Goal: Use online tool/utility: Utilize a website feature to perform a specific function

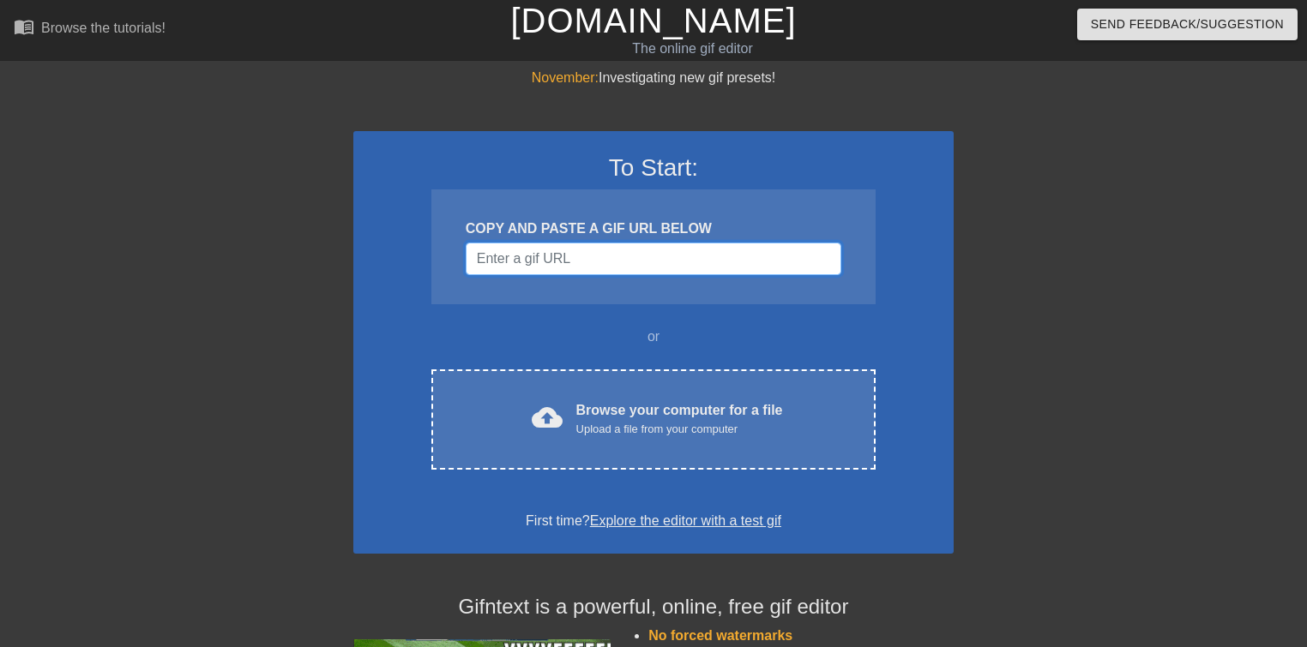
click at [537, 258] on input "Username" at bounding box center [654, 259] width 376 height 33
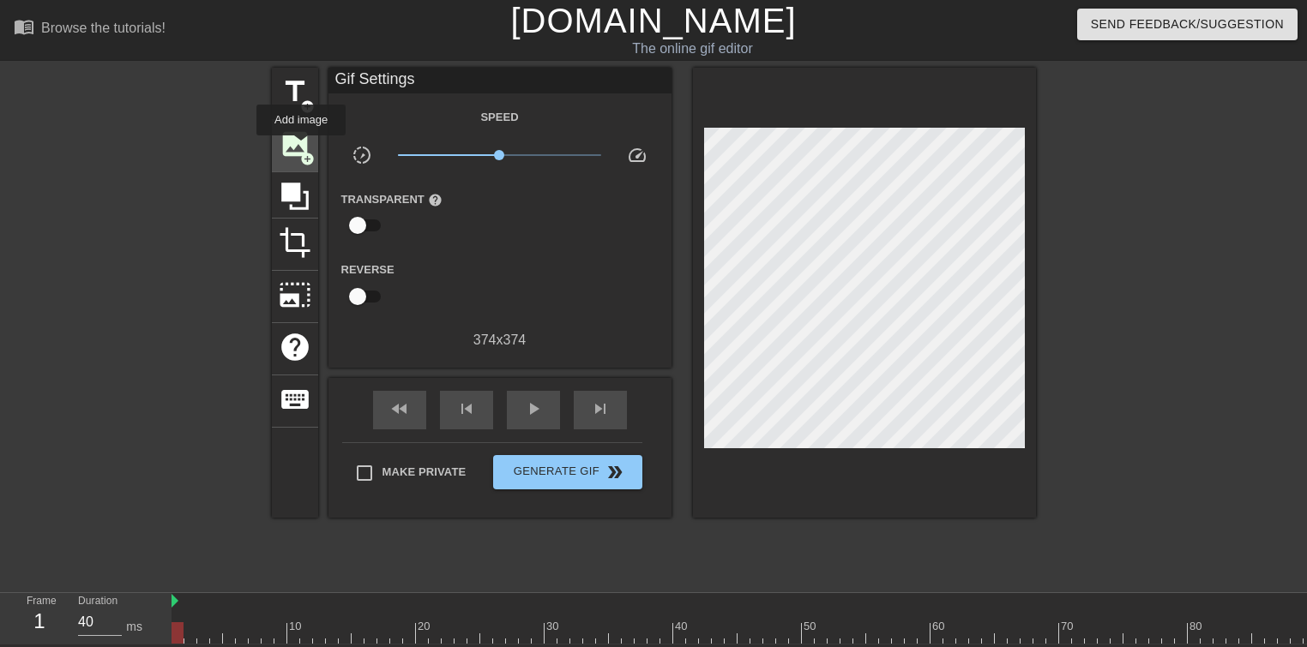
click at [301, 147] on span "image" at bounding box center [295, 144] width 33 height 33
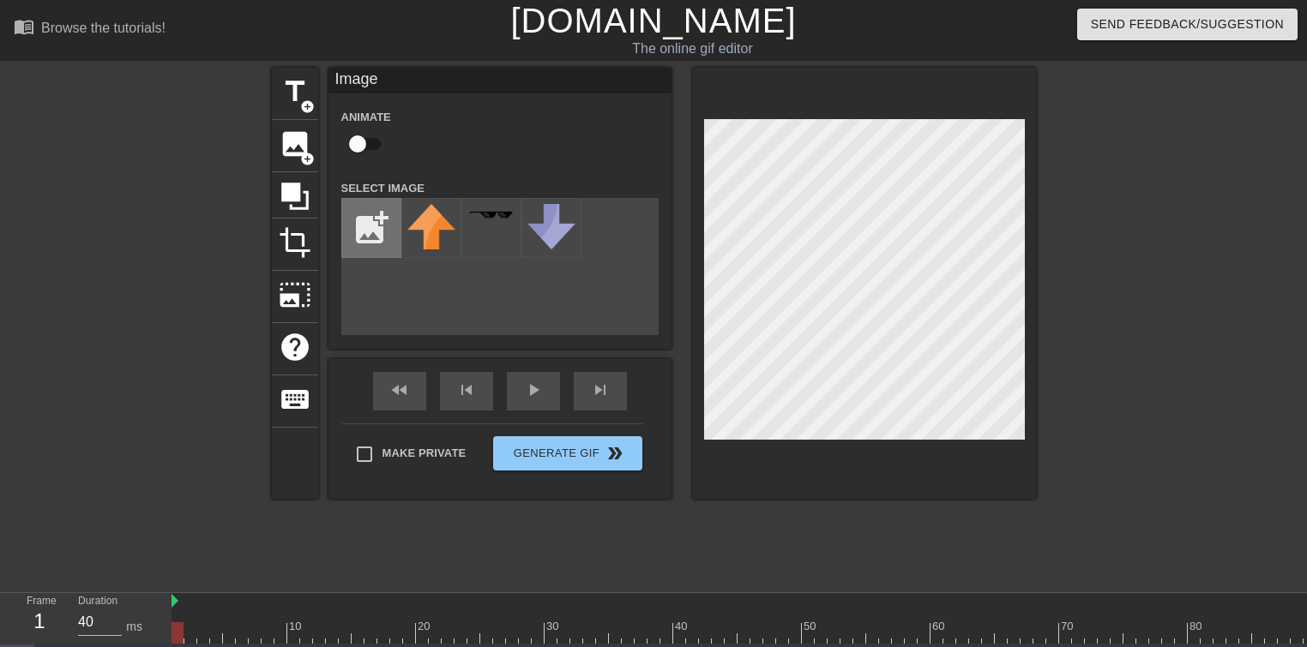
click at [371, 229] on input "file" at bounding box center [371, 228] width 58 height 58
type input "C:\fakepath\createtask.png"
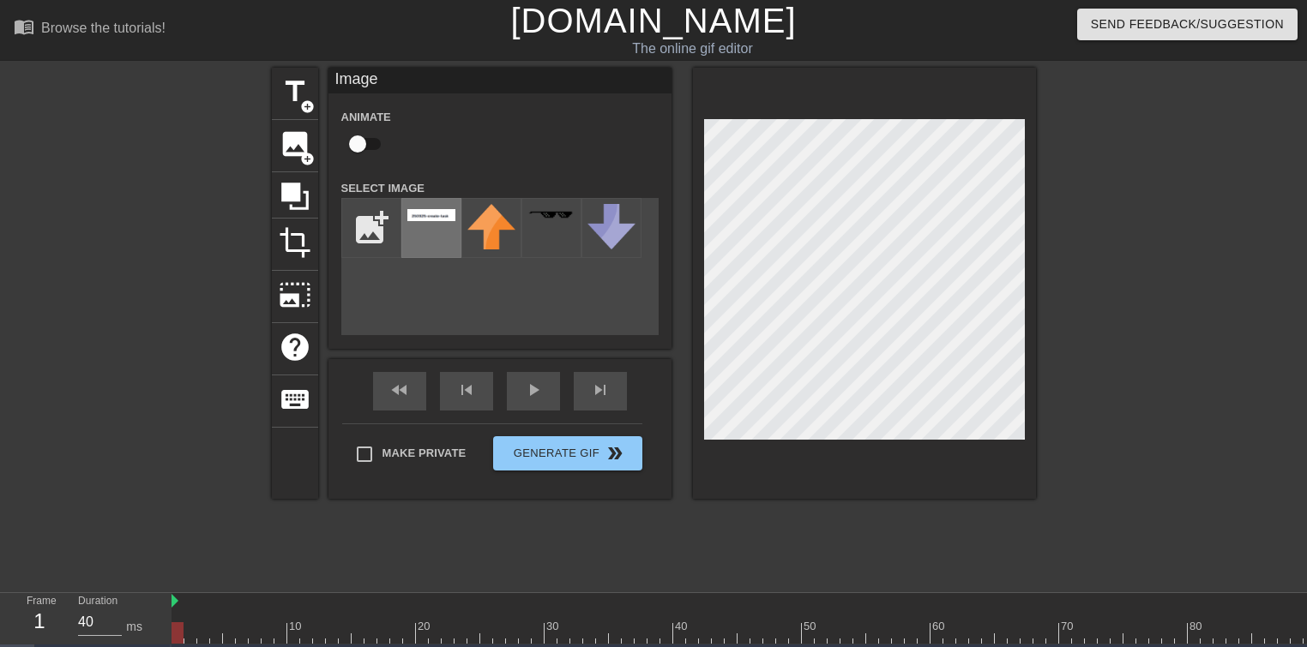
click at [428, 225] on div at bounding box center [431, 228] width 60 height 60
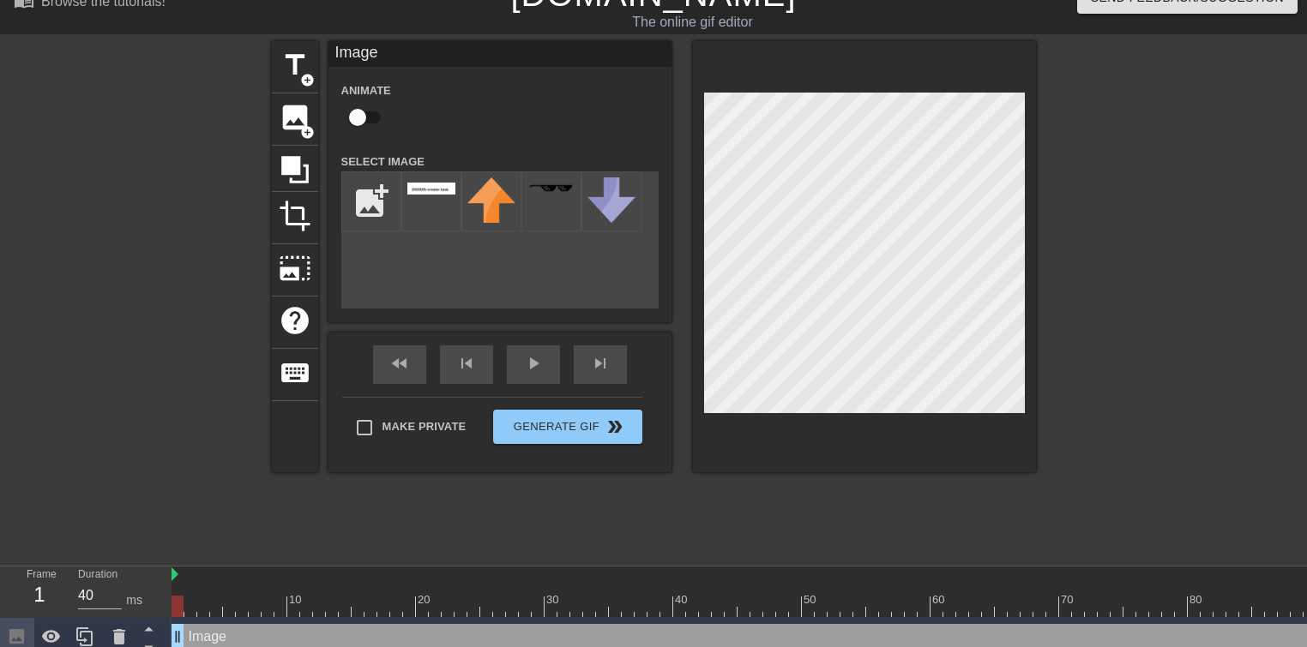
scroll to position [45, 0]
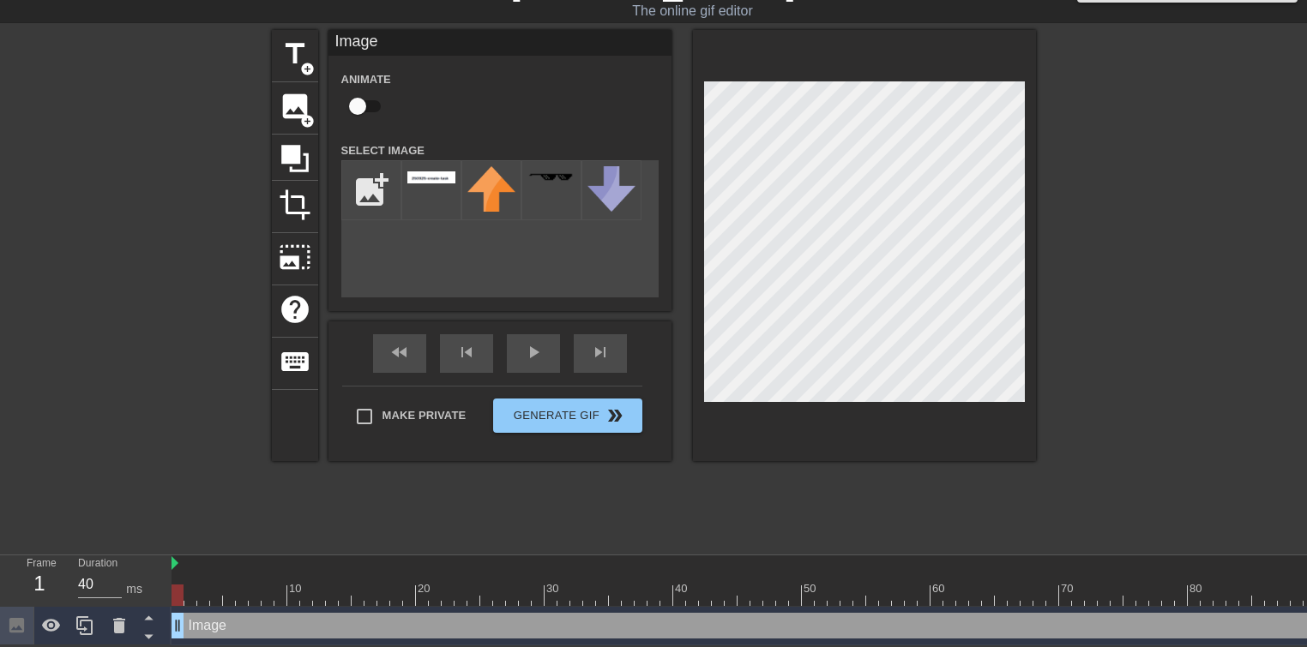
click at [363, 101] on input "checkbox" at bounding box center [358, 106] width 98 height 33
checkbox input "true"
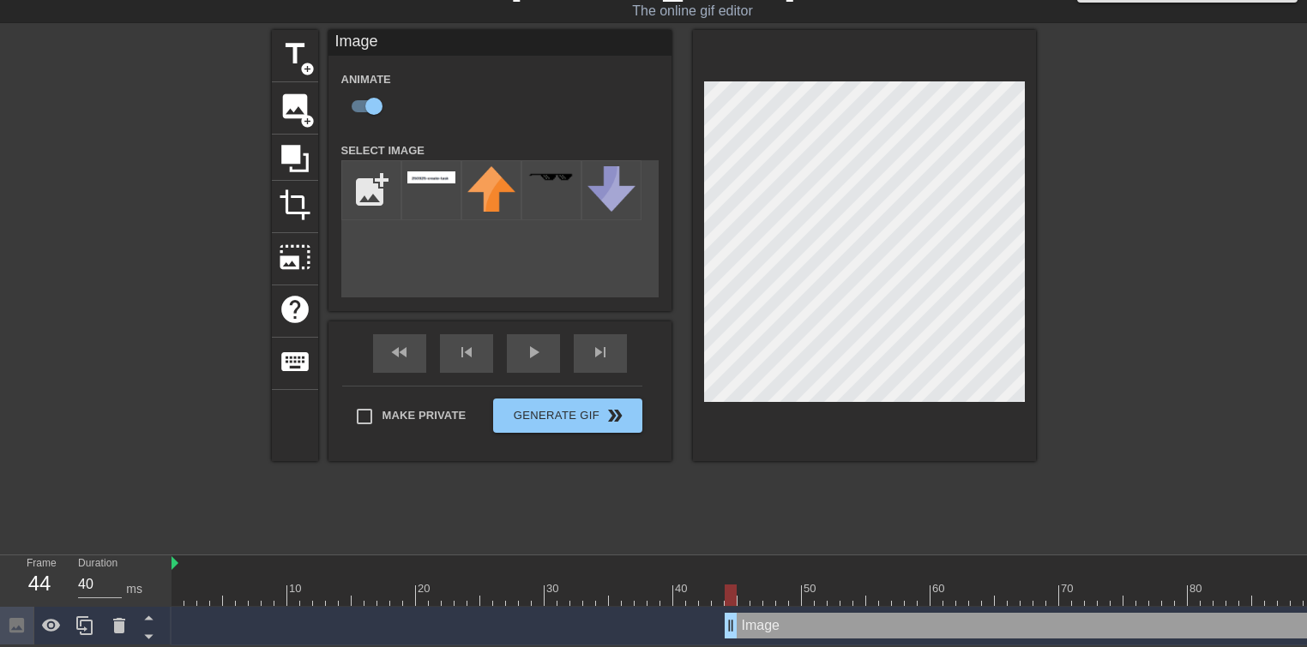
drag, startPoint x: 177, startPoint y: 624, endPoint x: 727, endPoint y: 616, distance: 549.6
drag, startPoint x: 727, startPoint y: 615, endPoint x: 708, endPoint y: 614, distance: 18.9
click at [708, 614] on div "Image drag_handle drag_handle" at bounding box center [859, 626] width 1376 height 26
click at [478, 336] on div "fast_rewind skip_previous play_arrow skip_next" at bounding box center [500, 354] width 280 height 64
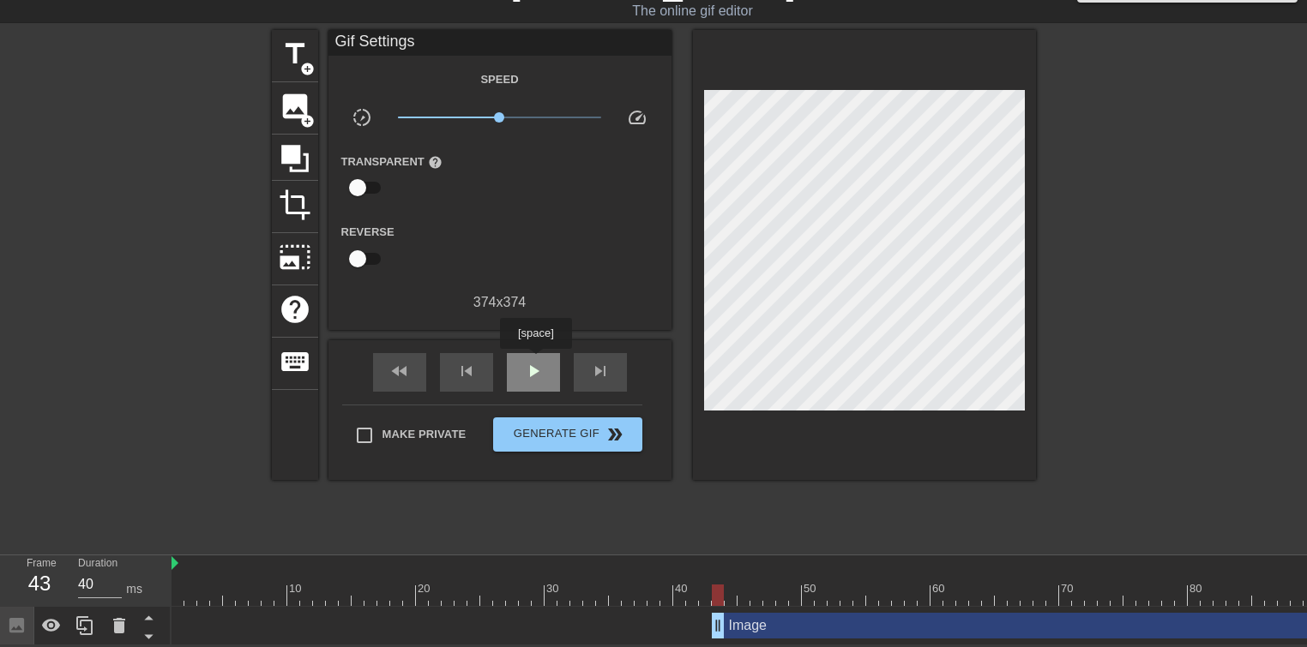
click at [535, 361] on span "play_arrow" at bounding box center [533, 371] width 21 height 21
drag, startPoint x: 721, startPoint y: 613, endPoint x: 826, endPoint y: 616, distance: 104.6
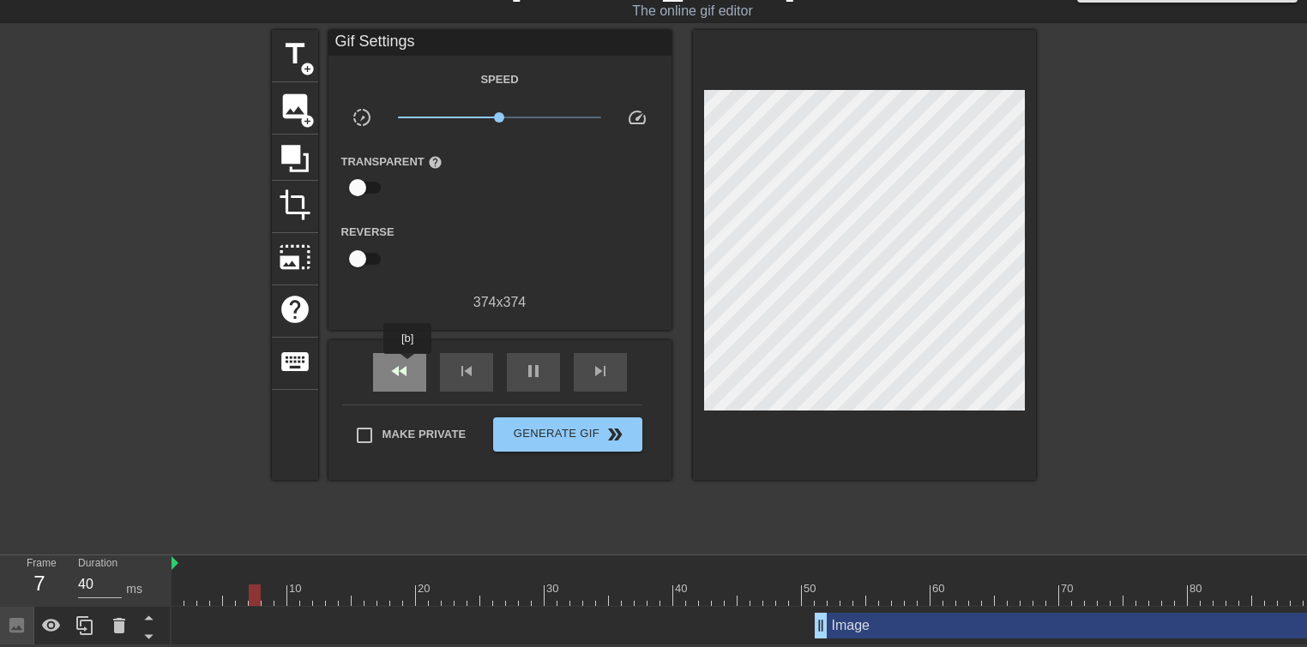
click at [408, 366] on span "fast_rewind" at bounding box center [399, 371] width 21 height 21
click at [535, 361] on span "pause" at bounding box center [533, 371] width 21 height 21
drag, startPoint x: 822, startPoint y: 621, endPoint x: 875, endPoint y: 618, distance: 52.4
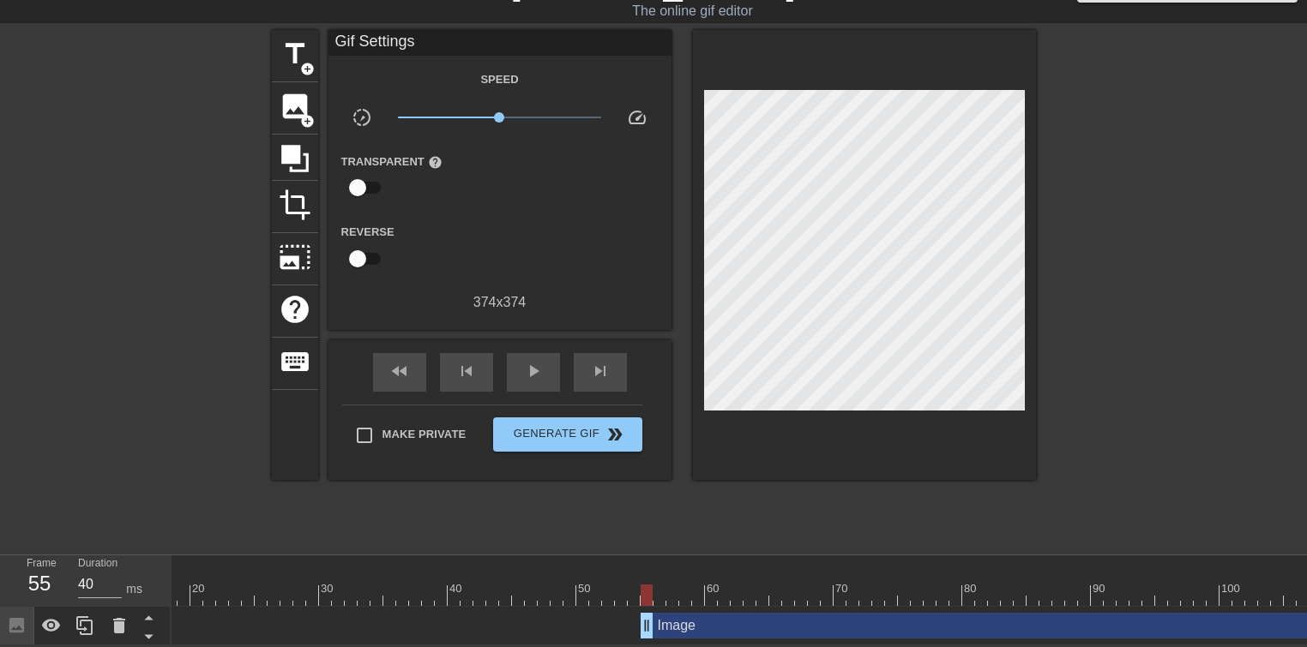
scroll to position [0, 235]
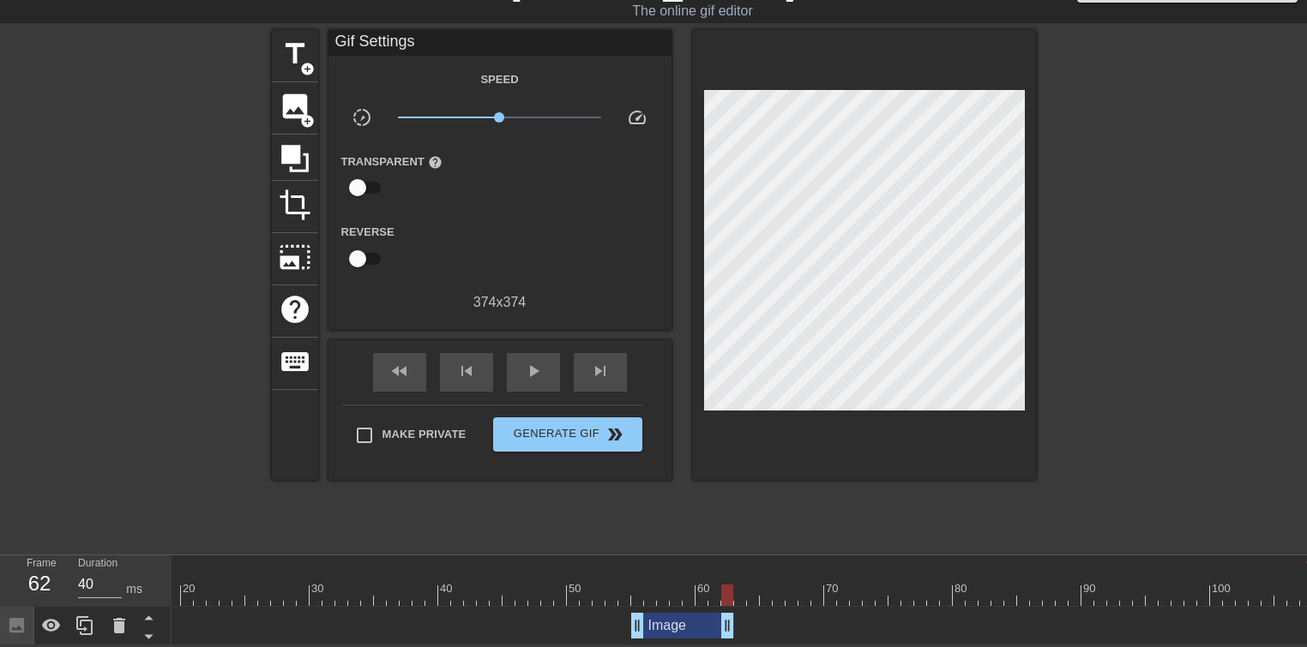
drag, startPoint x: 1301, startPoint y: 613, endPoint x: 718, endPoint y: 607, distance: 583.1
click at [400, 370] on span "fast_rewind" at bounding box center [399, 371] width 21 height 21
click at [465, 370] on span "skip_previous" at bounding box center [466, 371] width 21 height 21
click at [541, 364] on span "play_arrow" at bounding box center [533, 371] width 21 height 21
click at [539, 365] on span "pause" at bounding box center [533, 371] width 21 height 21
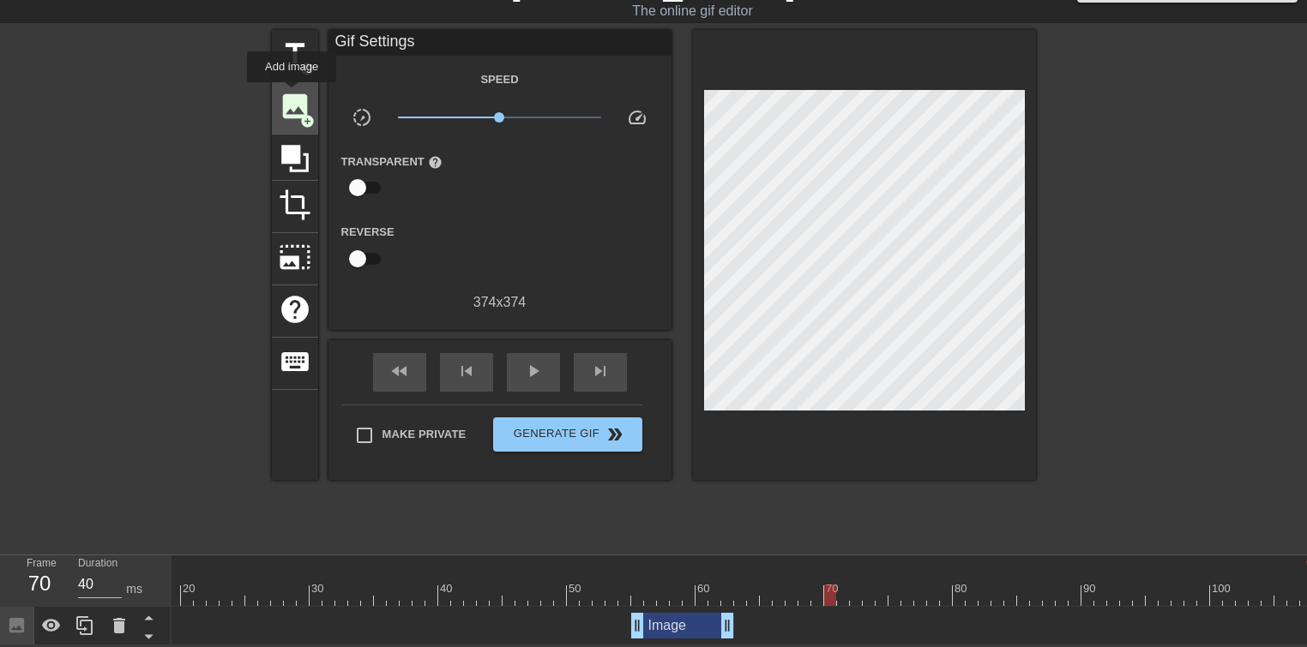
click at [292, 94] on span "image" at bounding box center [295, 106] width 33 height 33
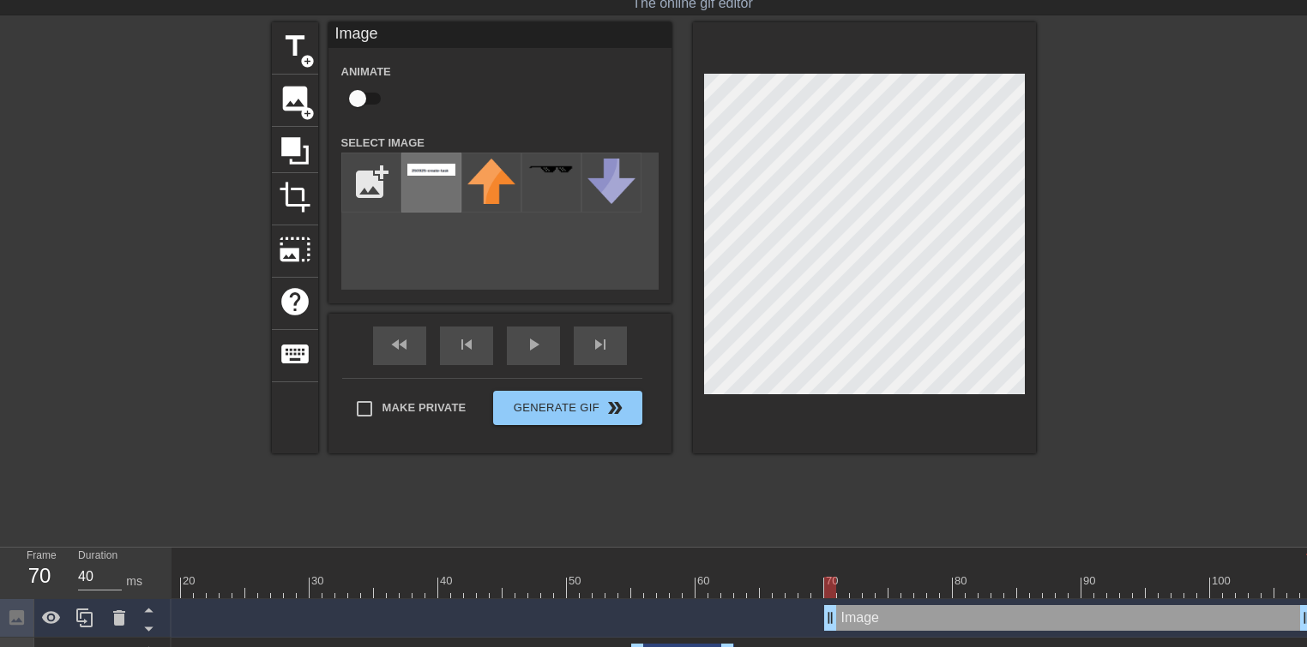
click at [425, 175] on img at bounding box center [431, 170] width 48 height 12
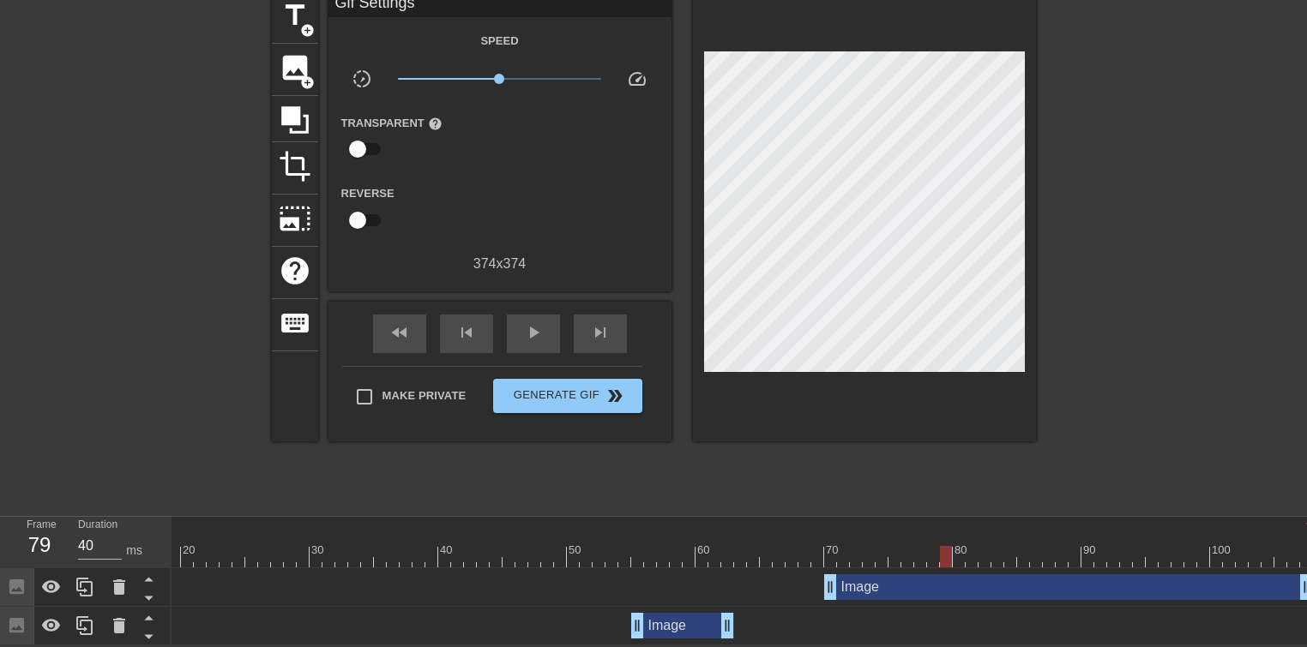
scroll to position [84, 13]
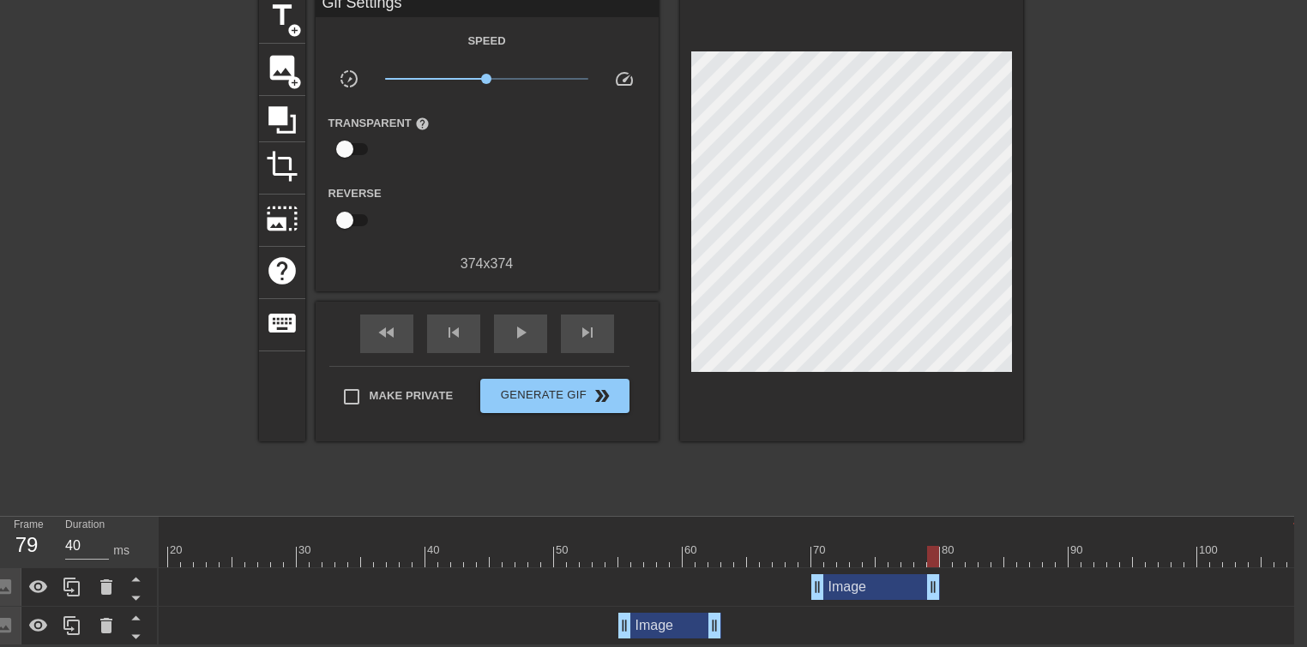
drag, startPoint x: 1288, startPoint y: 580, endPoint x: 926, endPoint y: 587, distance: 361.9
click at [386, 328] on span "fast_rewind" at bounding box center [386, 332] width 21 height 21
click at [445, 328] on span "skip_previous" at bounding box center [453, 332] width 21 height 21
click at [512, 326] on span "play_arrow" at bounding box center [520, 332] width 21 height 21
click at [512, 326] on span "pause" at bounding box center [520, 332] width 21 height 21
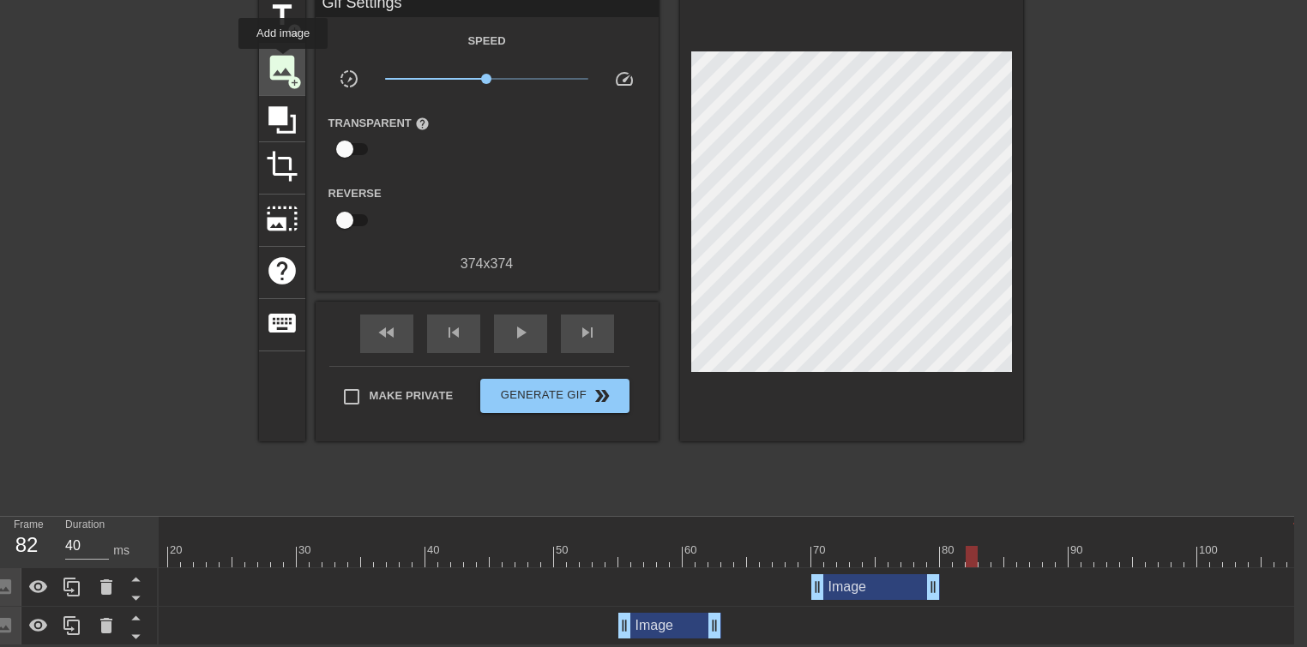
click at [283, 61] on span "image" at bounding box center [282, 67] width 33 height 33
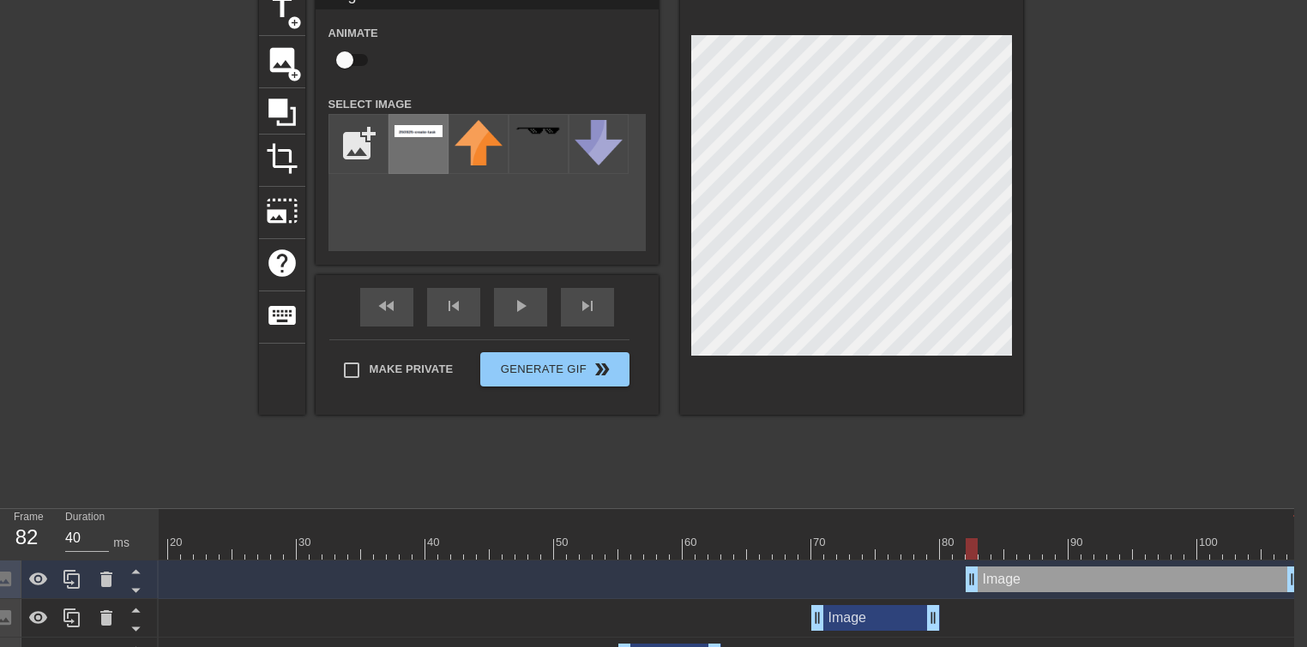
click at [419, 130] on img at bounding box center [418, 131] width 48 height 12
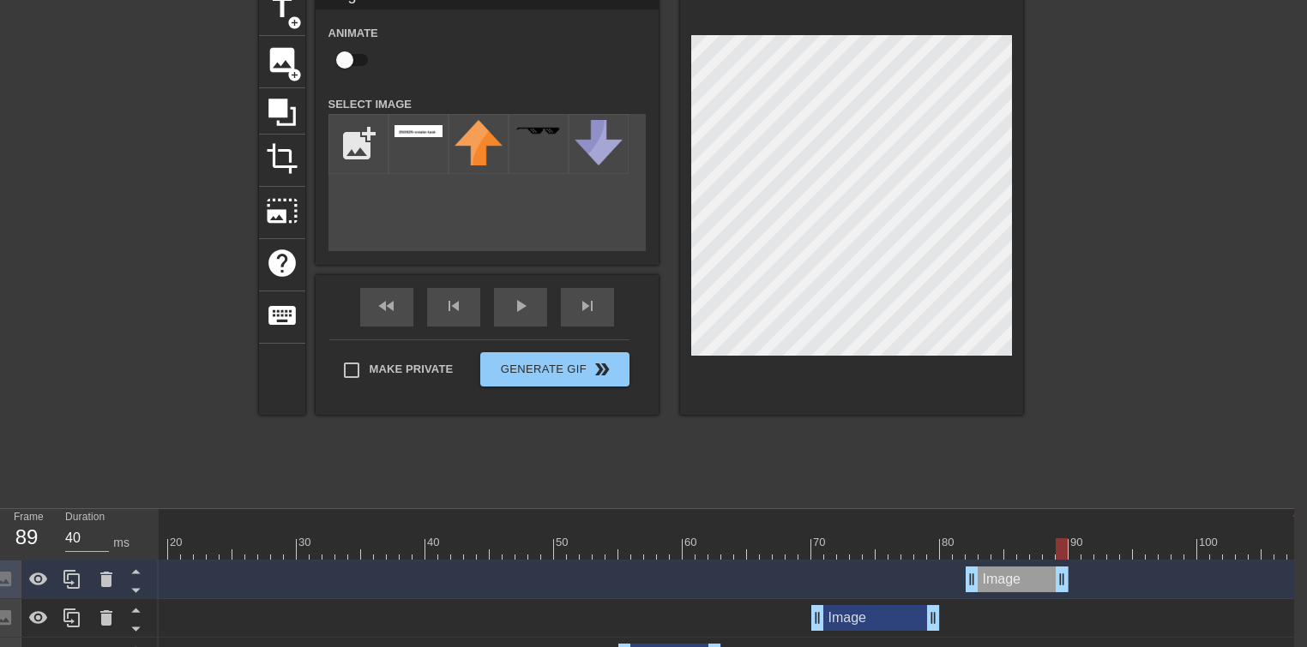
drag, startPoint x: 1296, startPoint y: 582, endPoint x: 1064, endPoint y: 580, distance: 231.5
click at [412, 148] on div at bounding box center [418, 144] width 60 height 60
click at [425, 138] on div at bounding box center [418, 144] width 60 height 60
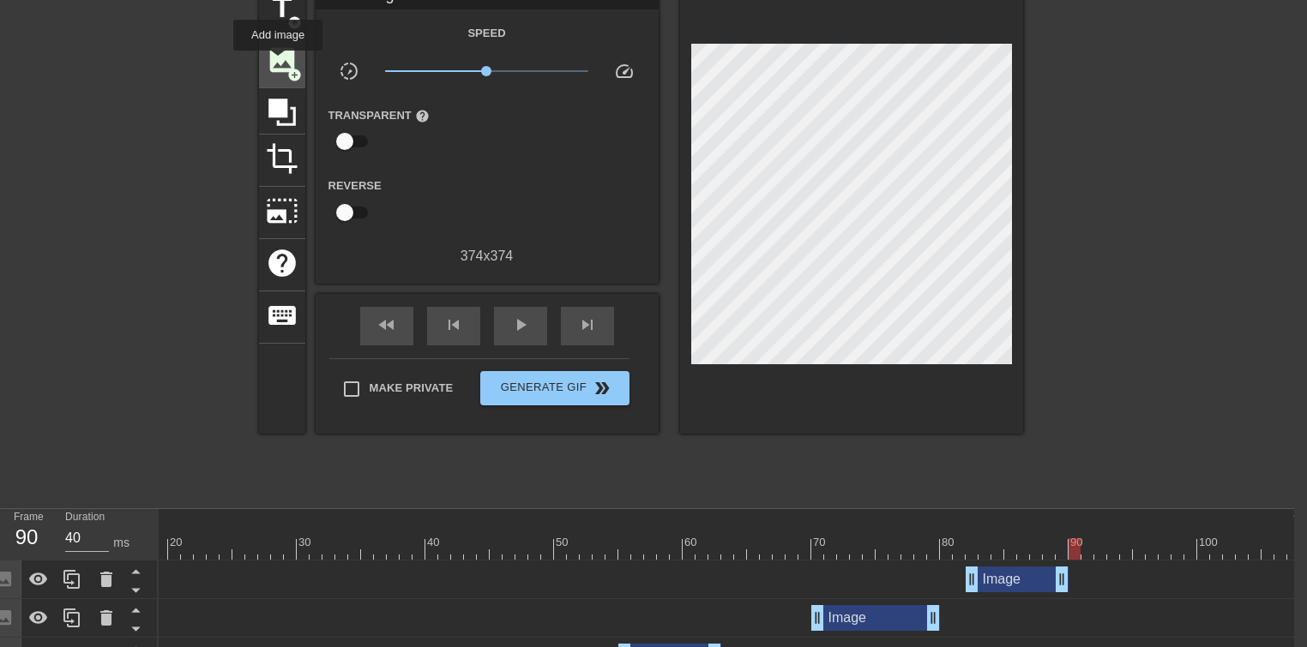
click at [278, 63] on span "image" at bounding box center [282, 60] width 33 height 33
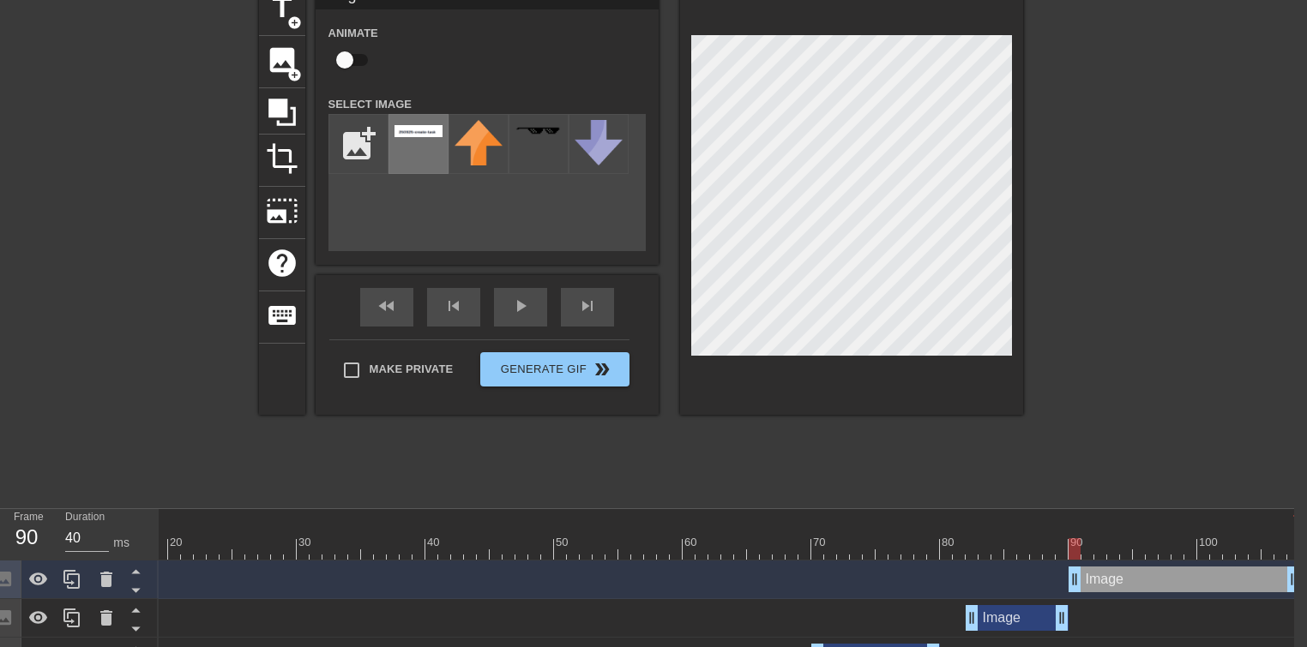
click at [429, 141] on div at bounding box center [418, 144] width 60 height 60
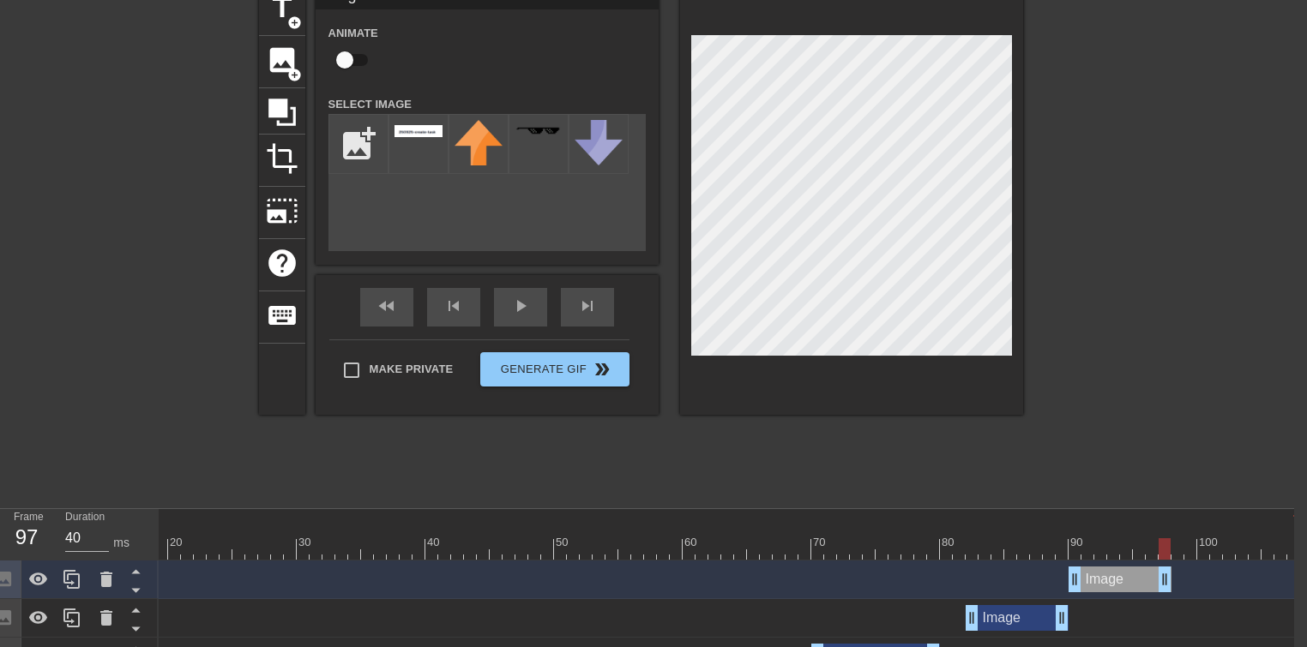
drag, startPoint x: 1293, startPoint y: 585, endPoint x: 1166, endPoint y: 585, distance: 126.9
click at [414, 147] on div at bounding box center [418, 144] width 60 height 60
click at [285, 61] on span "image" at bounding box center [282, 60] width 33 height 33
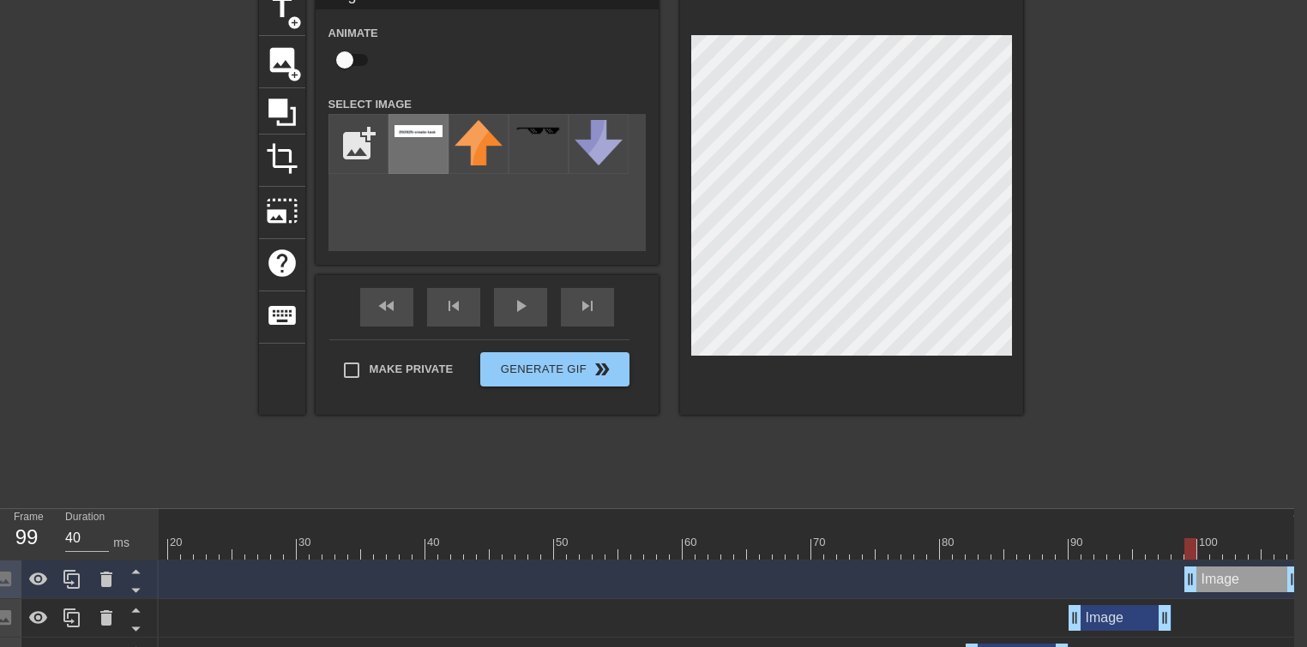
click at [423, 145] on div at bounding box center [418, 144] width 60 height 60
click at [386, 316] on div "fast_rewind" at bounding box center [386, 307] width 53 height 39
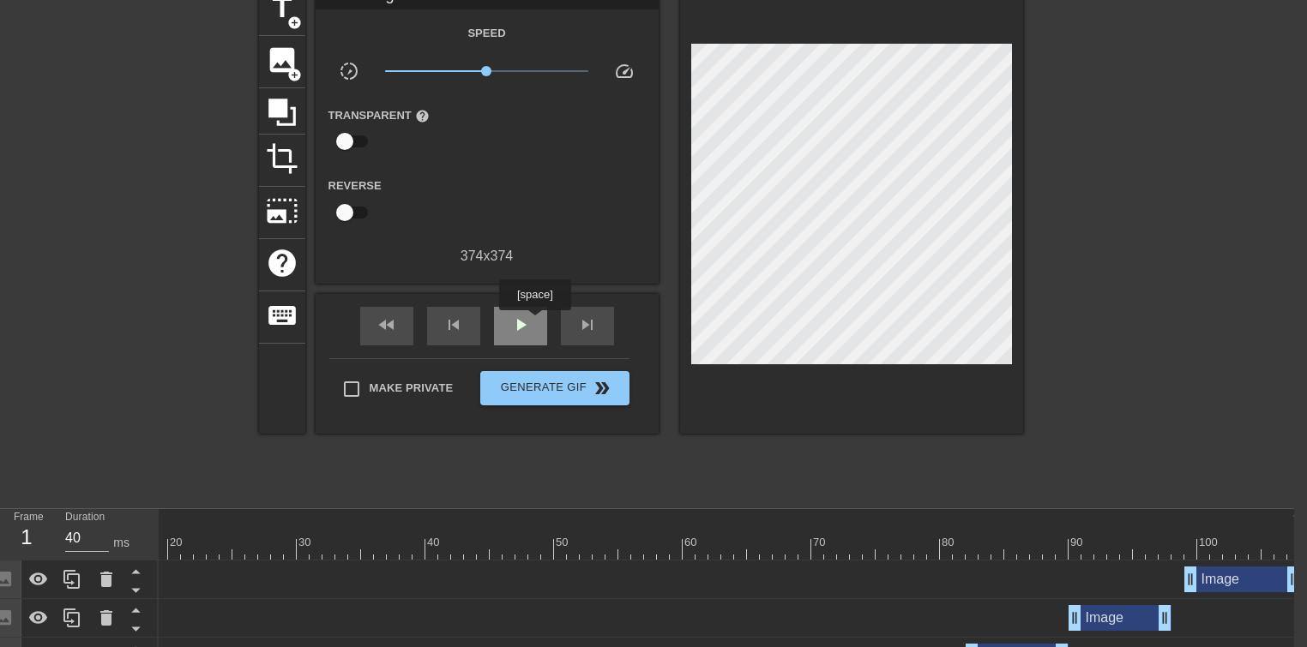
click at [534, 322] on div "play_arrow" at bounding box center [520, 326] width 53 height 39
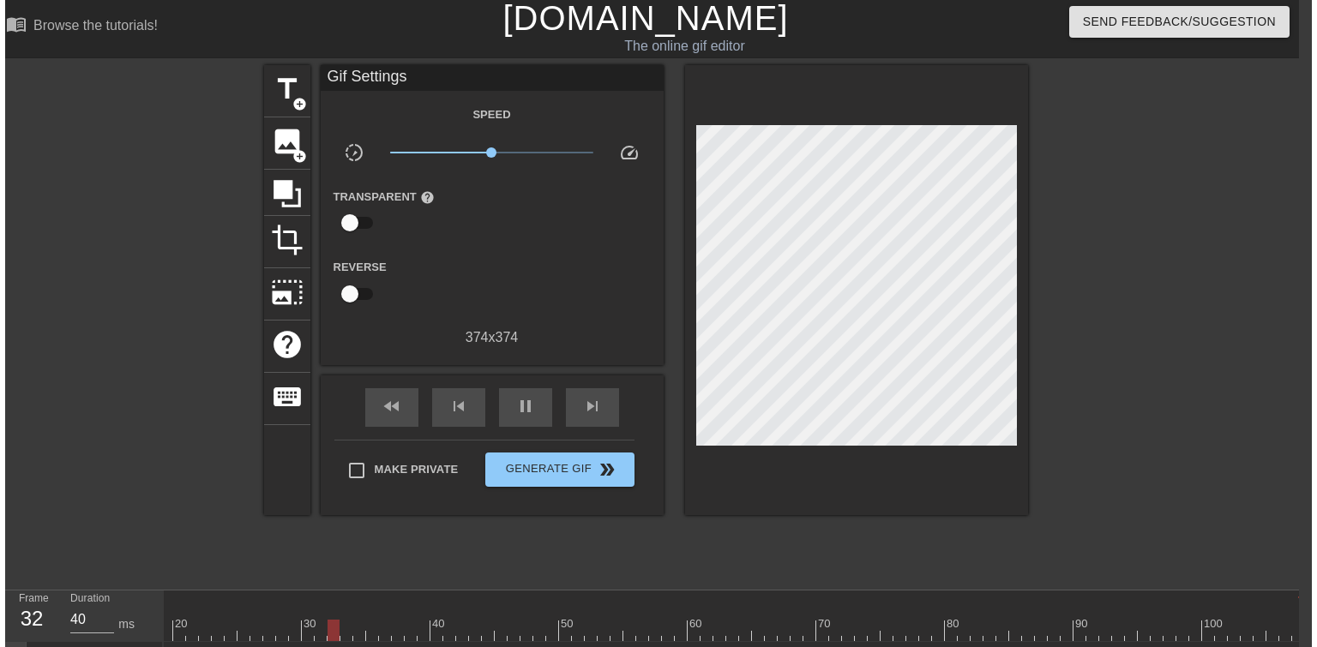
scroll to position [0, 13]
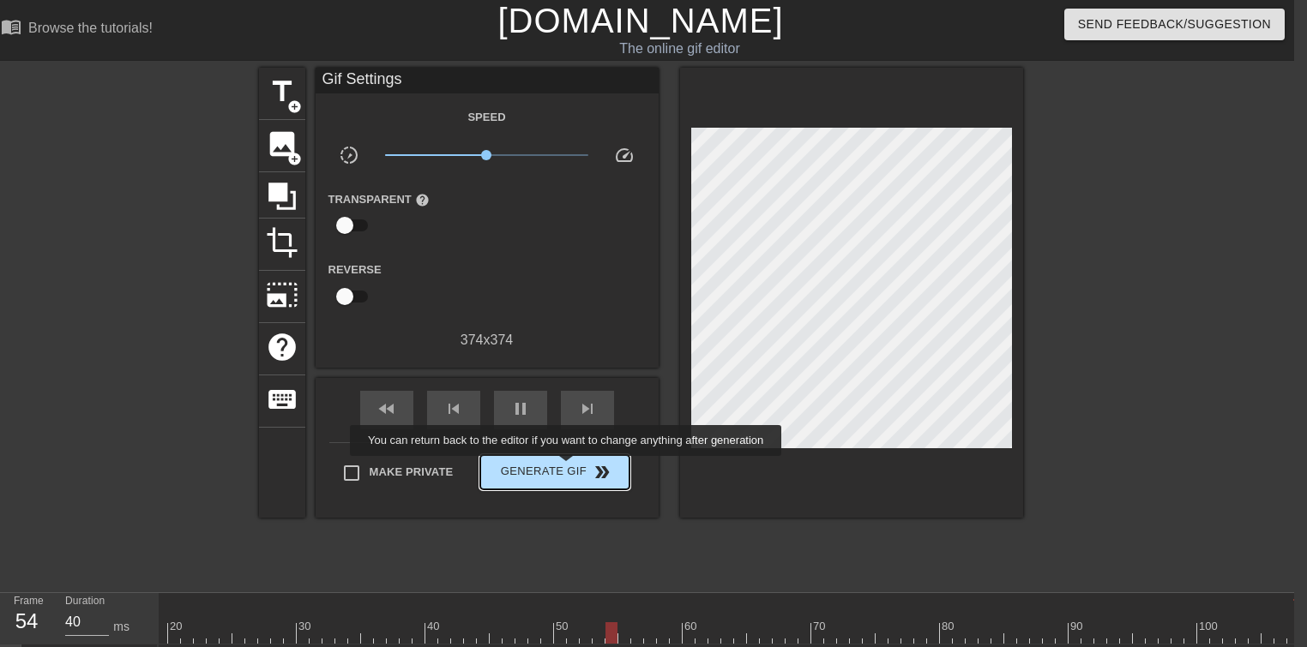
click at [568, 468] on span "Generate Gif double_arrow" at bounding box center [554, 472] width 135 height 21
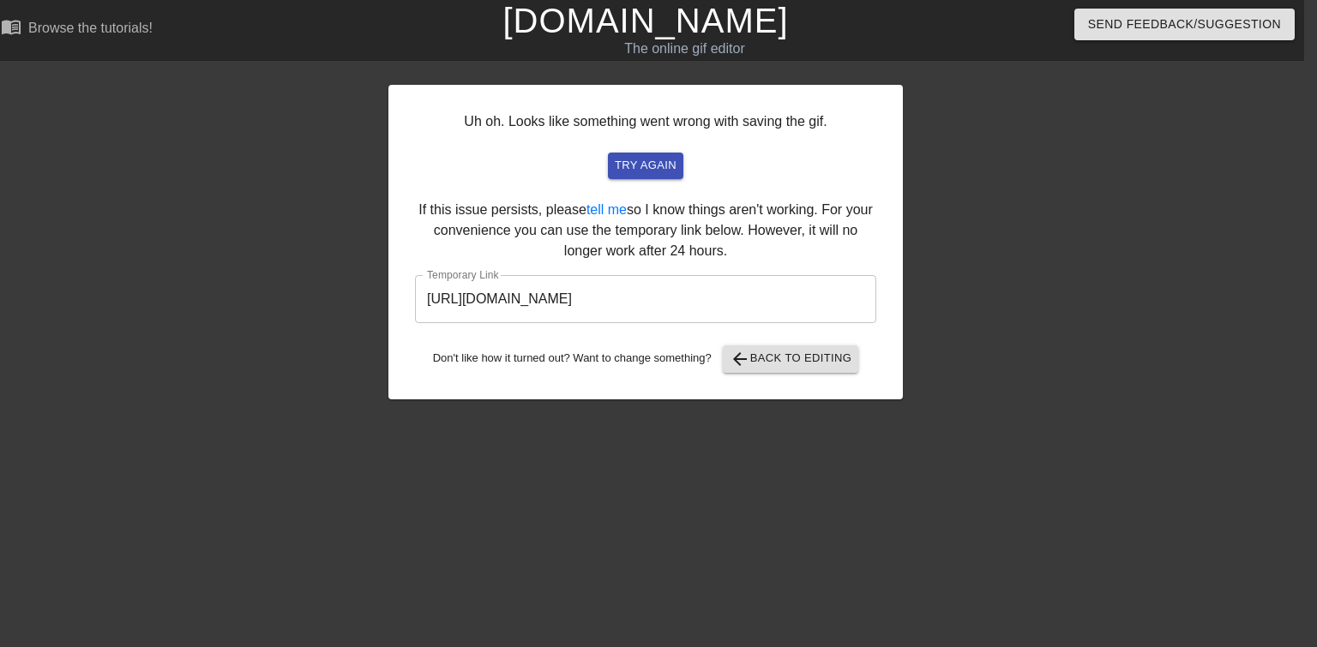
click at [504, 296] on input "[URL][DOMAIN_NAME]" at bounding box center [645, 299] width 461 height 48
